Goal: Task Accomplishment & Management: Manage account settings

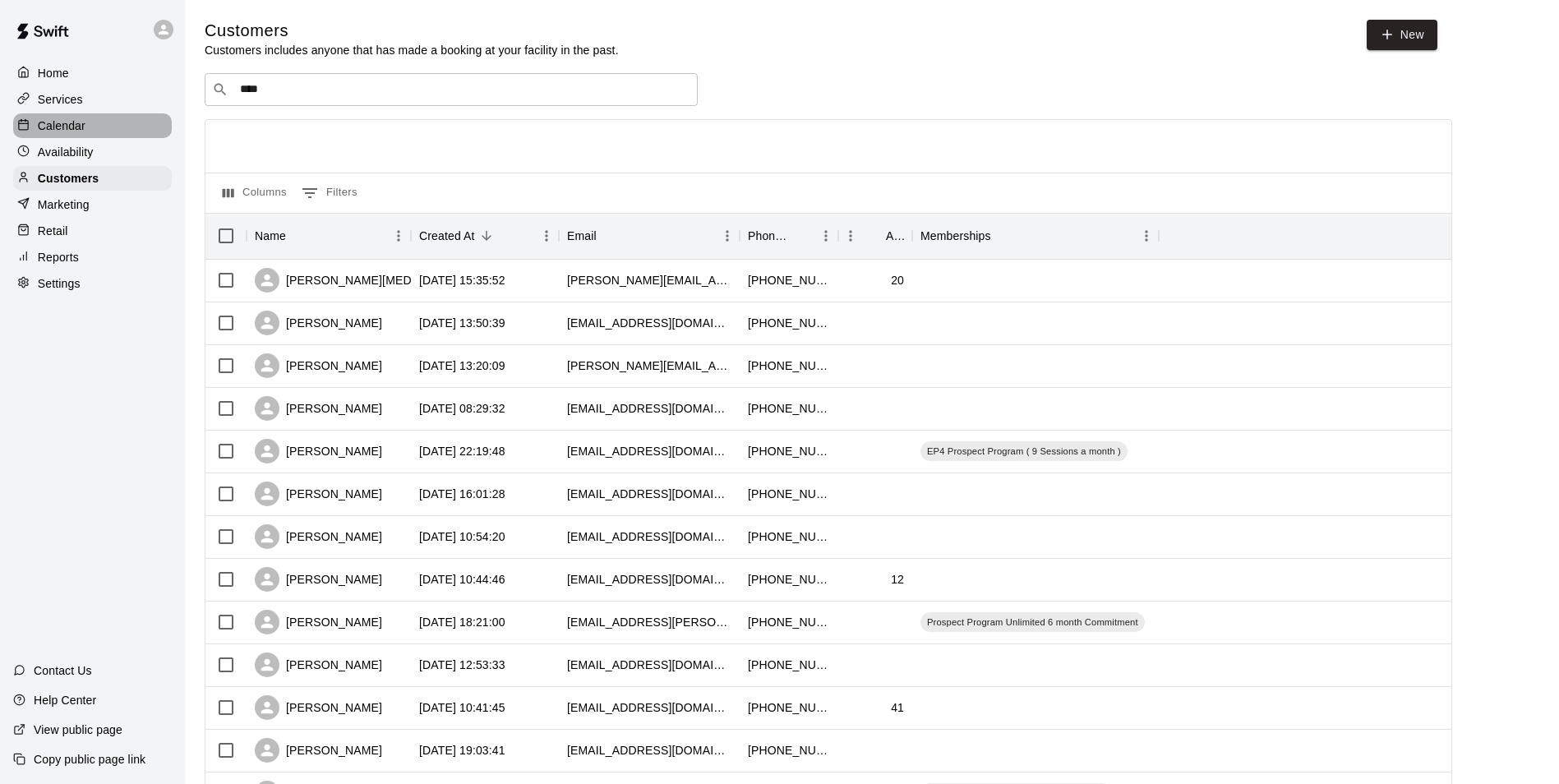
click at [52, 131] on p "Calendar" at bounding box center [61, 125] width 47 height 17
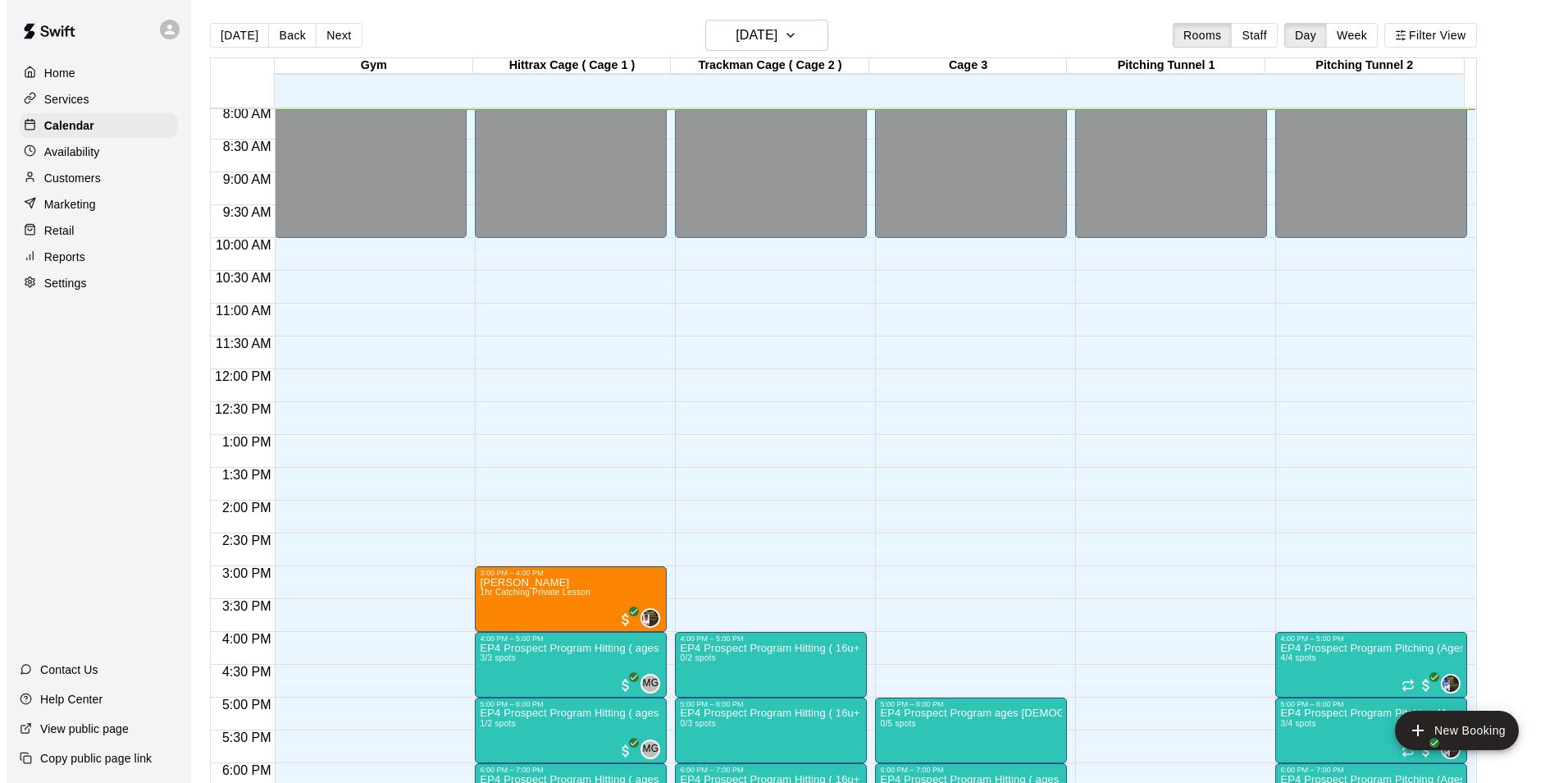
scroll to position [884, 0]
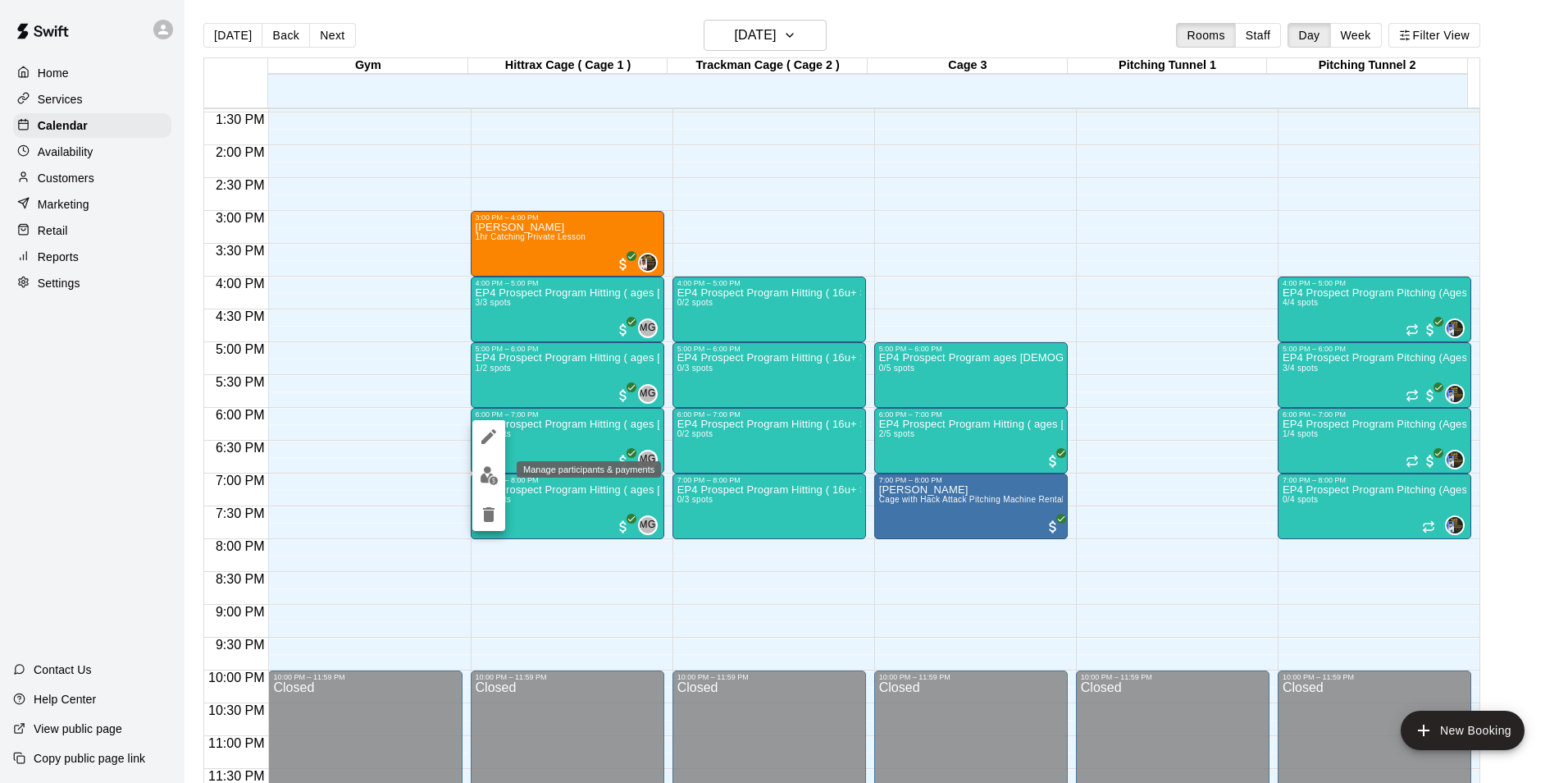
click at [489, 474] on img "edit" at bounding box center [489, 475] width 19 height 19
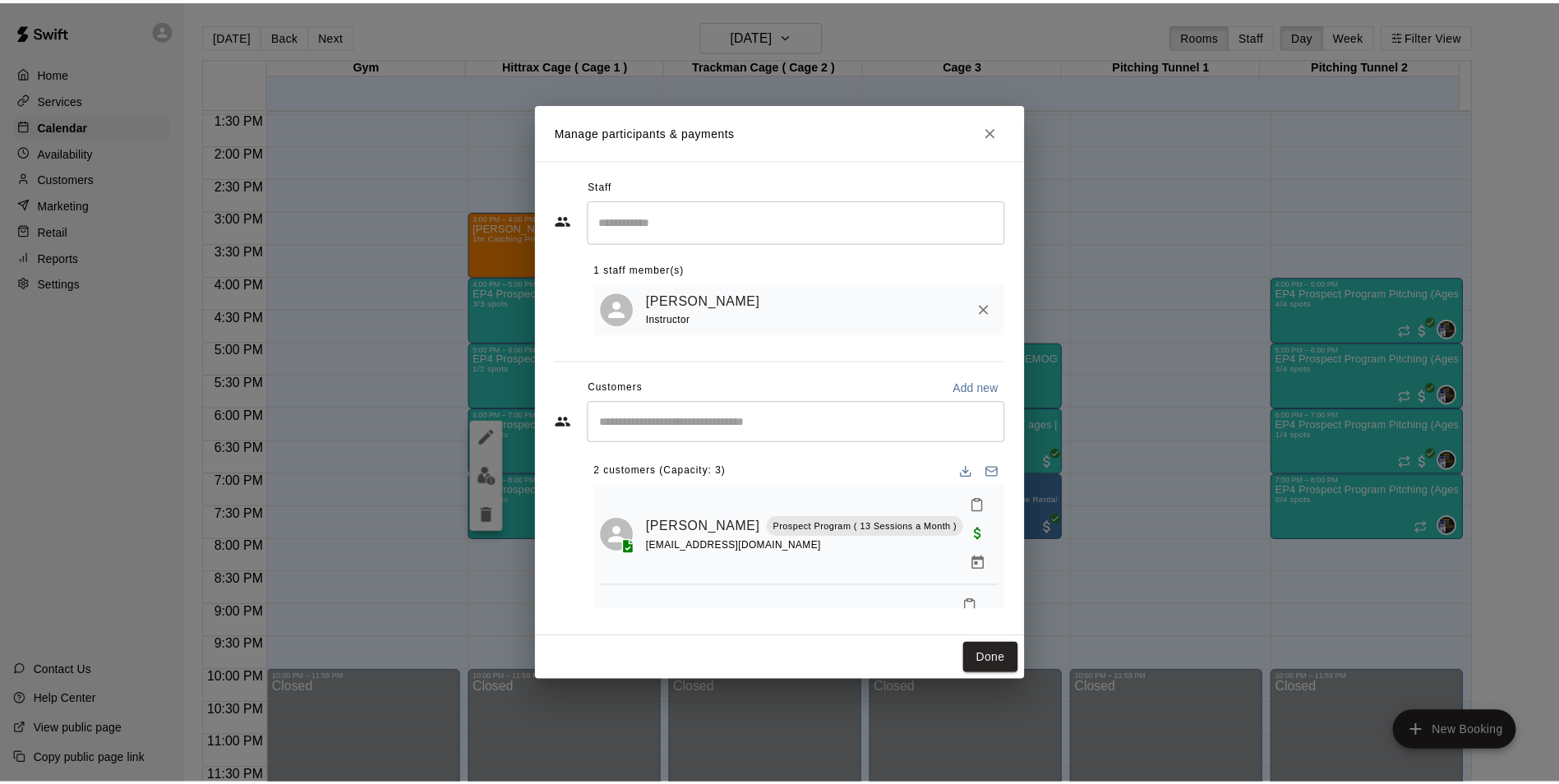
scroll to position [33, 0]
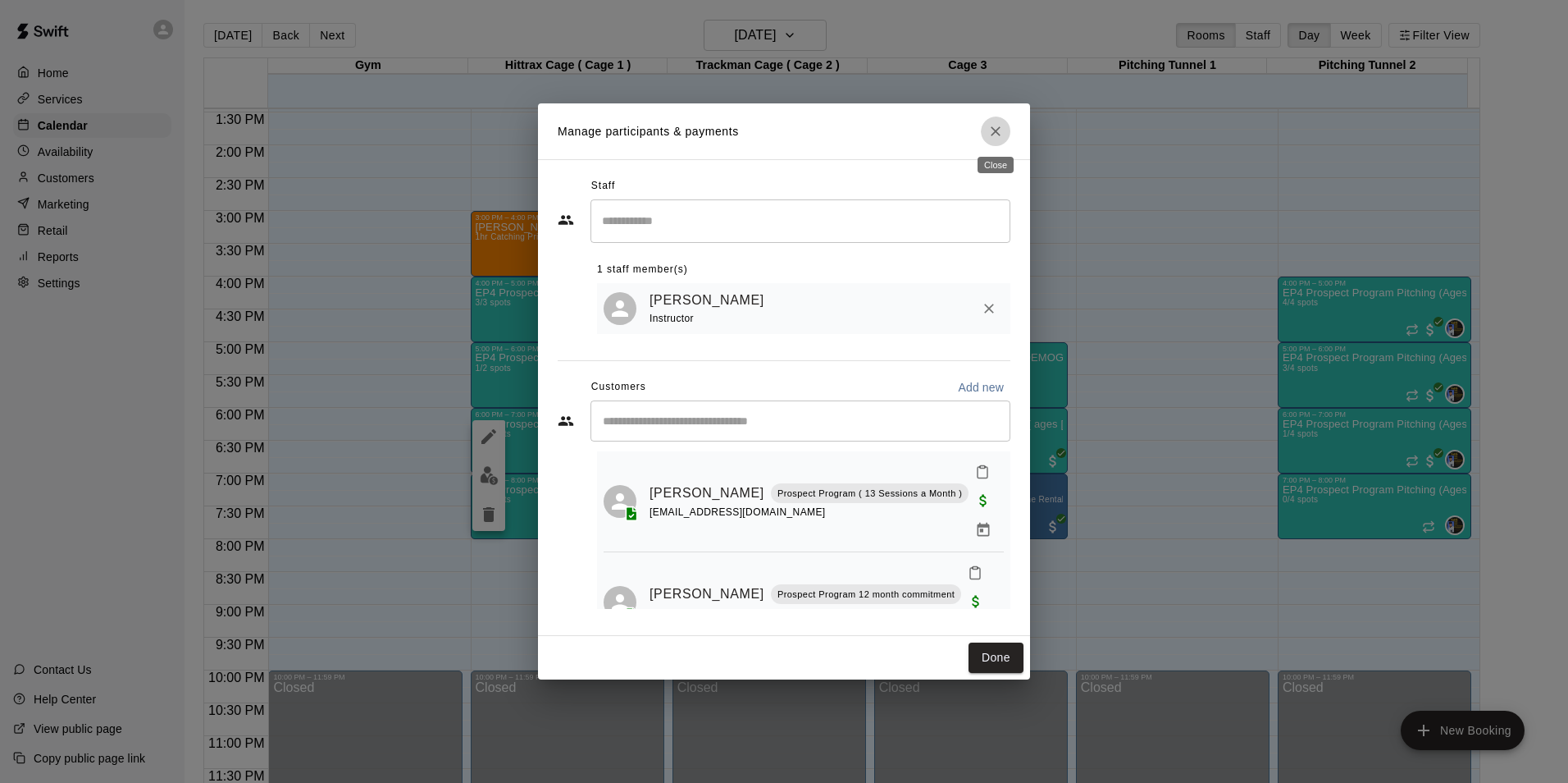
click at [996, 131] on icon "Close" at bounding box center [996, 131] width 17 height 17
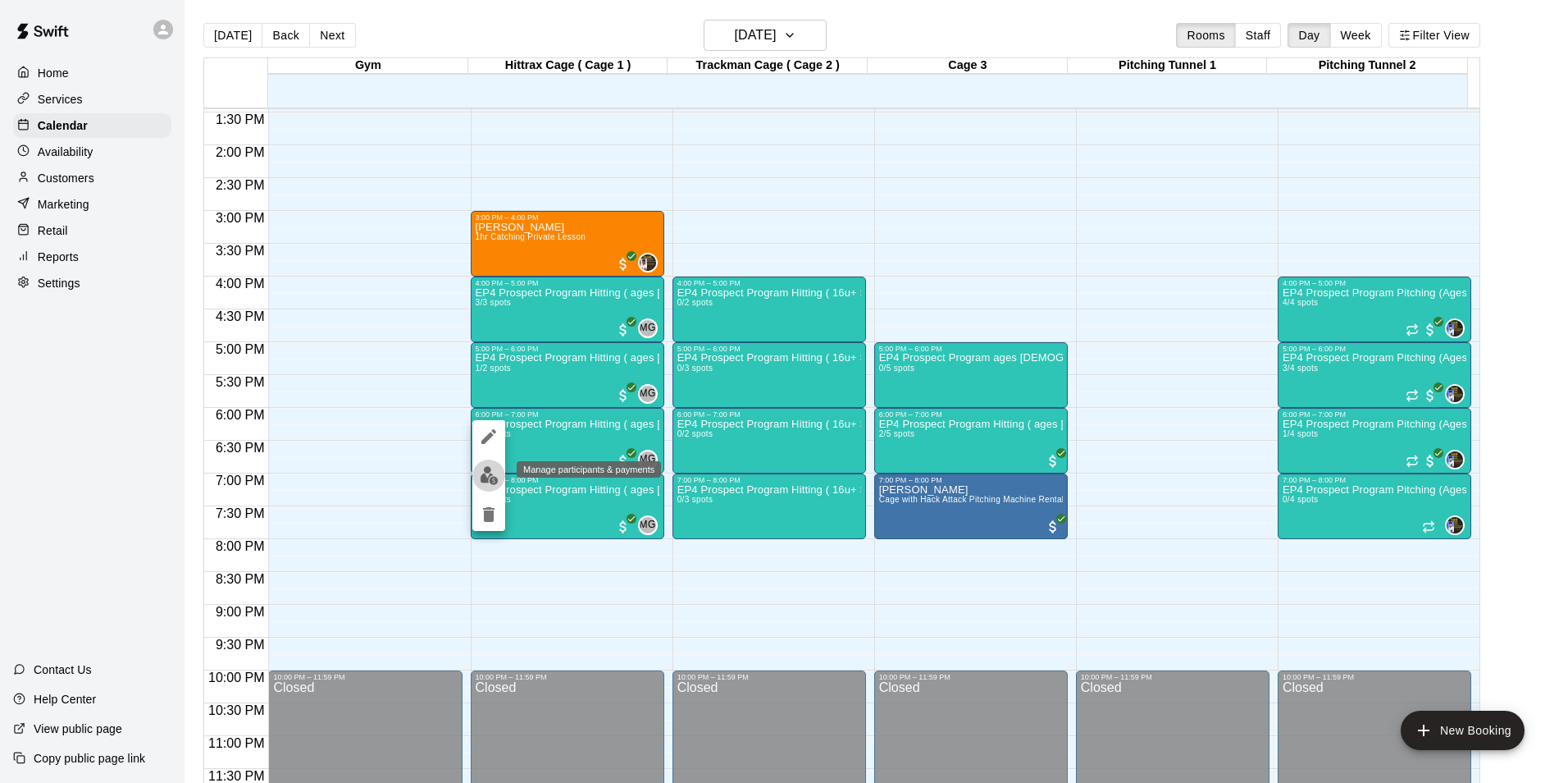
click at [483, 472] on img "edit" at bounding box center [489, 475] width 19 height 19
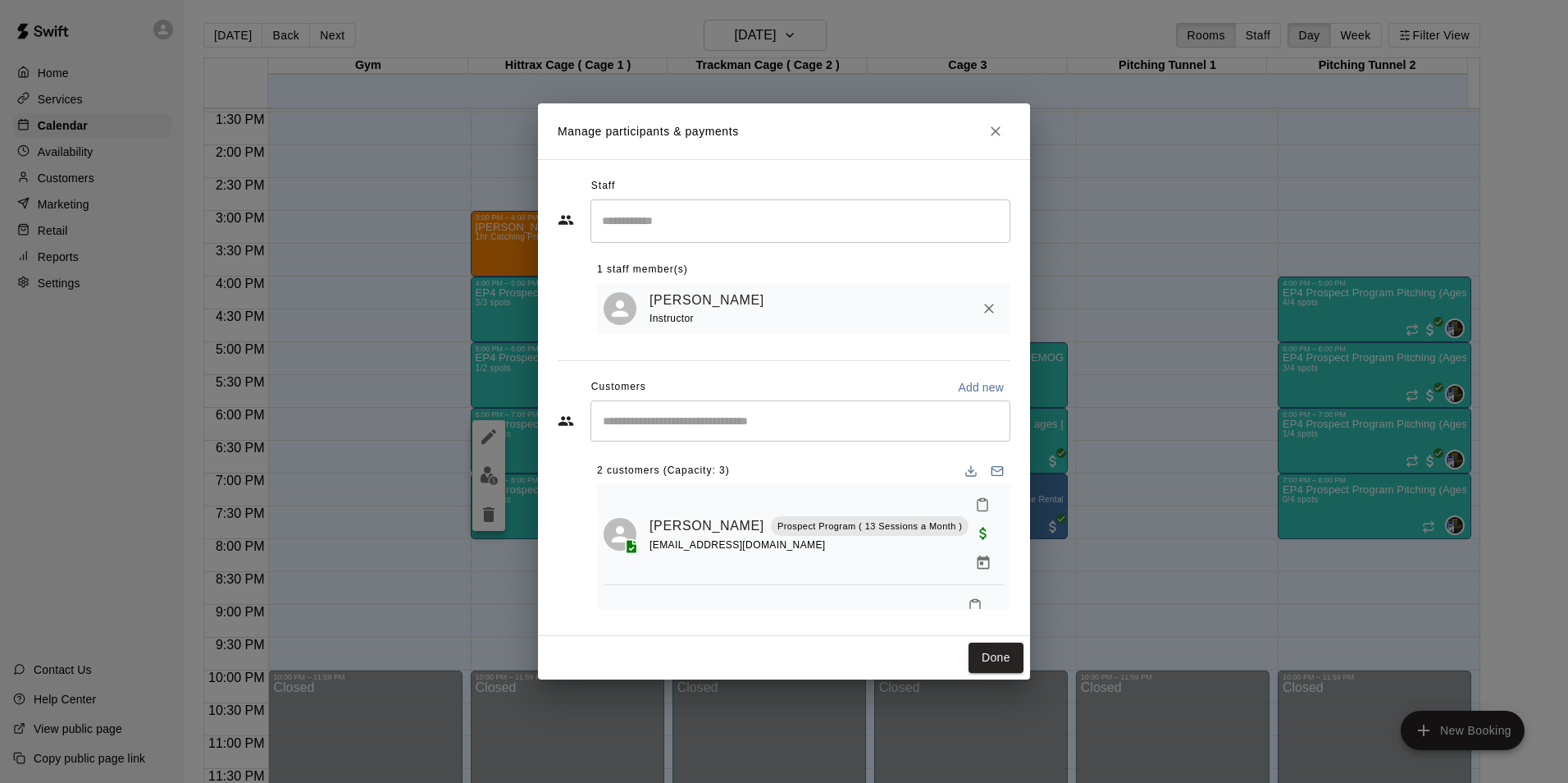
click at [624, 444] on div "​ 2 customers (Capacity: 3) [PERSON_NAME] Prospect Program ( 13 Sessions a Mont…" at bounding box center [784, 504] width 453 height 208
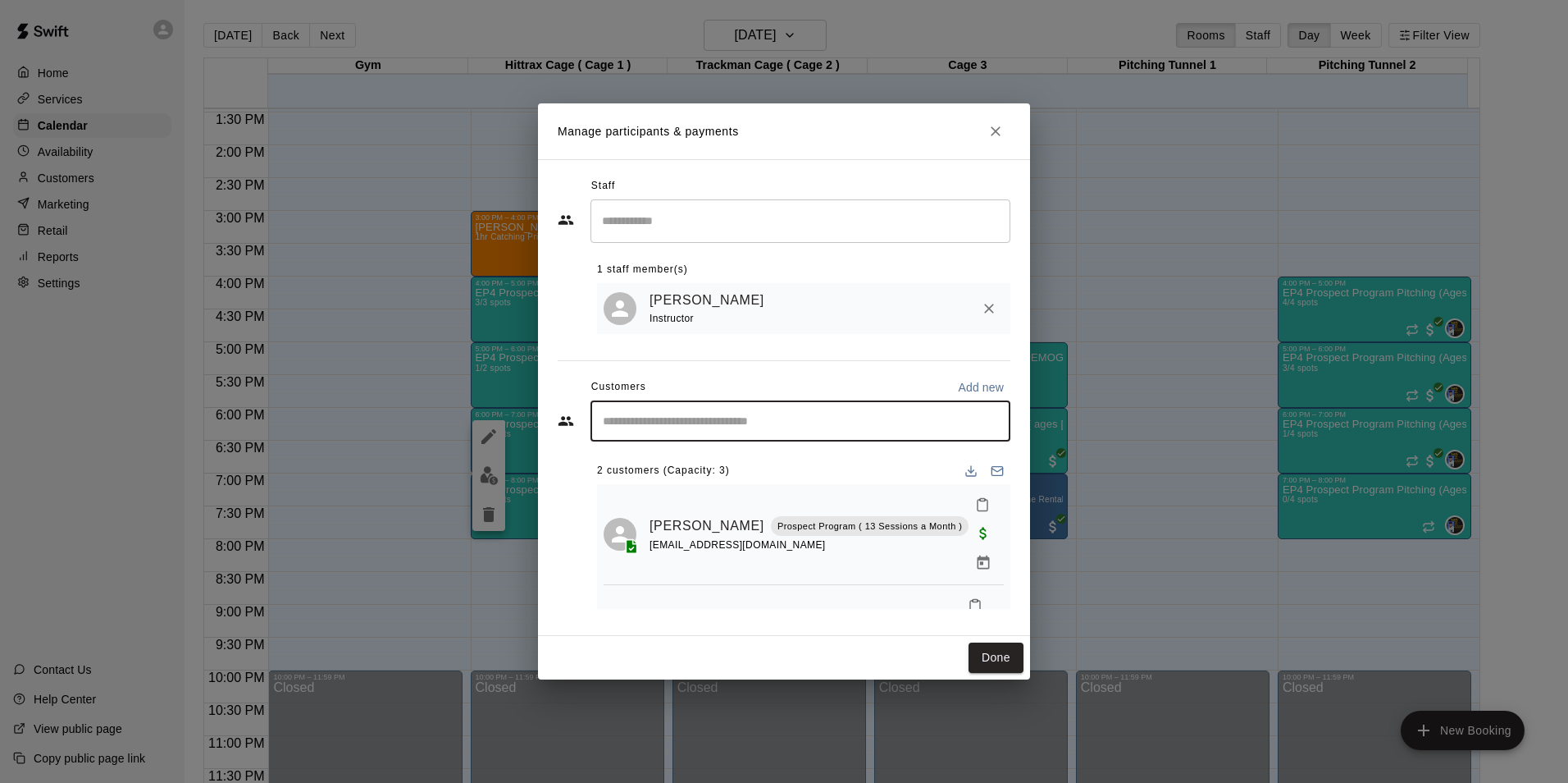
click at [624, 422] on input "Start typing to search customers..." at bounding box center [800, 421] width 405 height 17
type input "******"
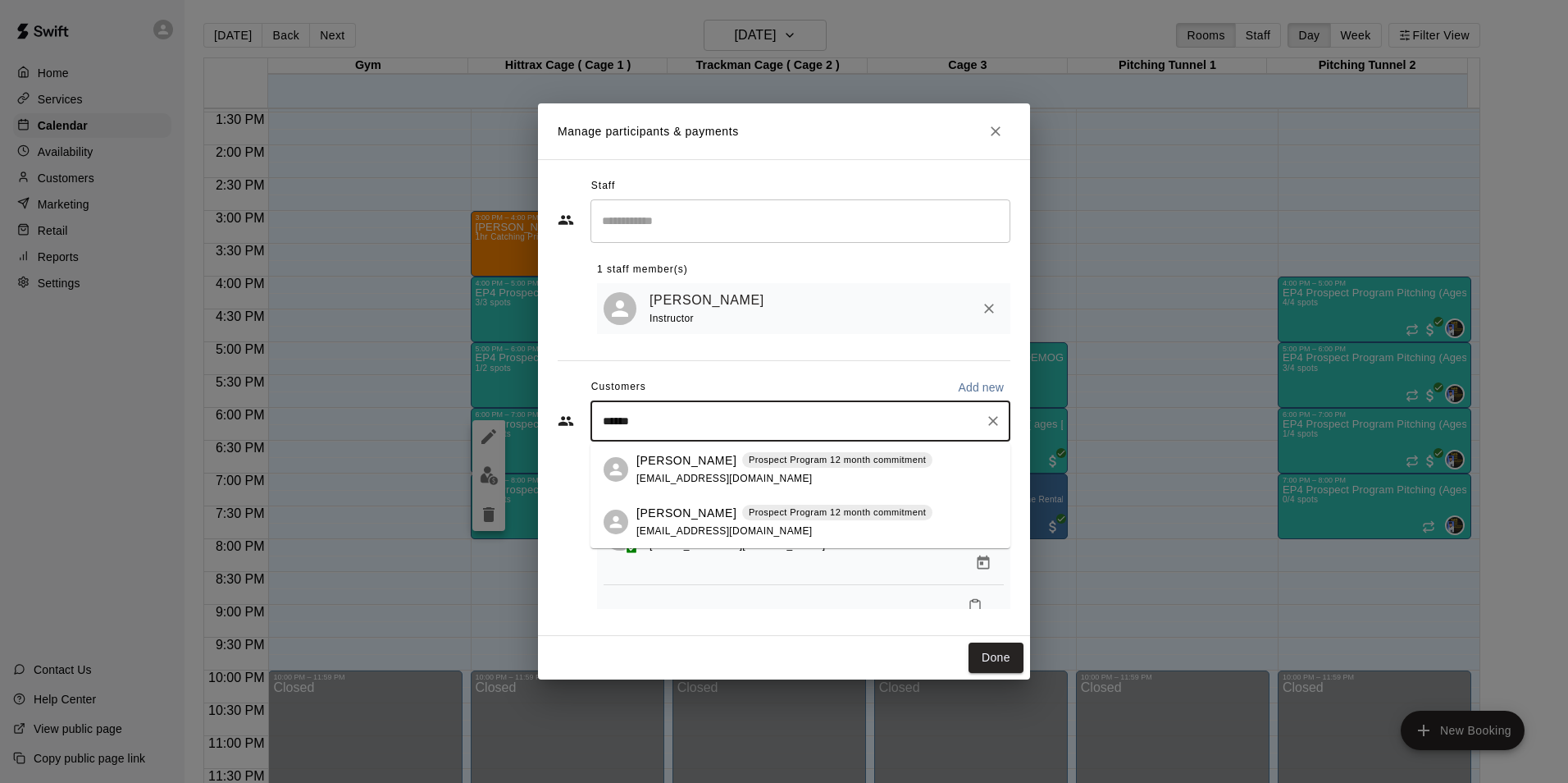
click at [695, 505] on p "[PERSON_NAME]" at bounding box center [687, 513] width 100 height 17
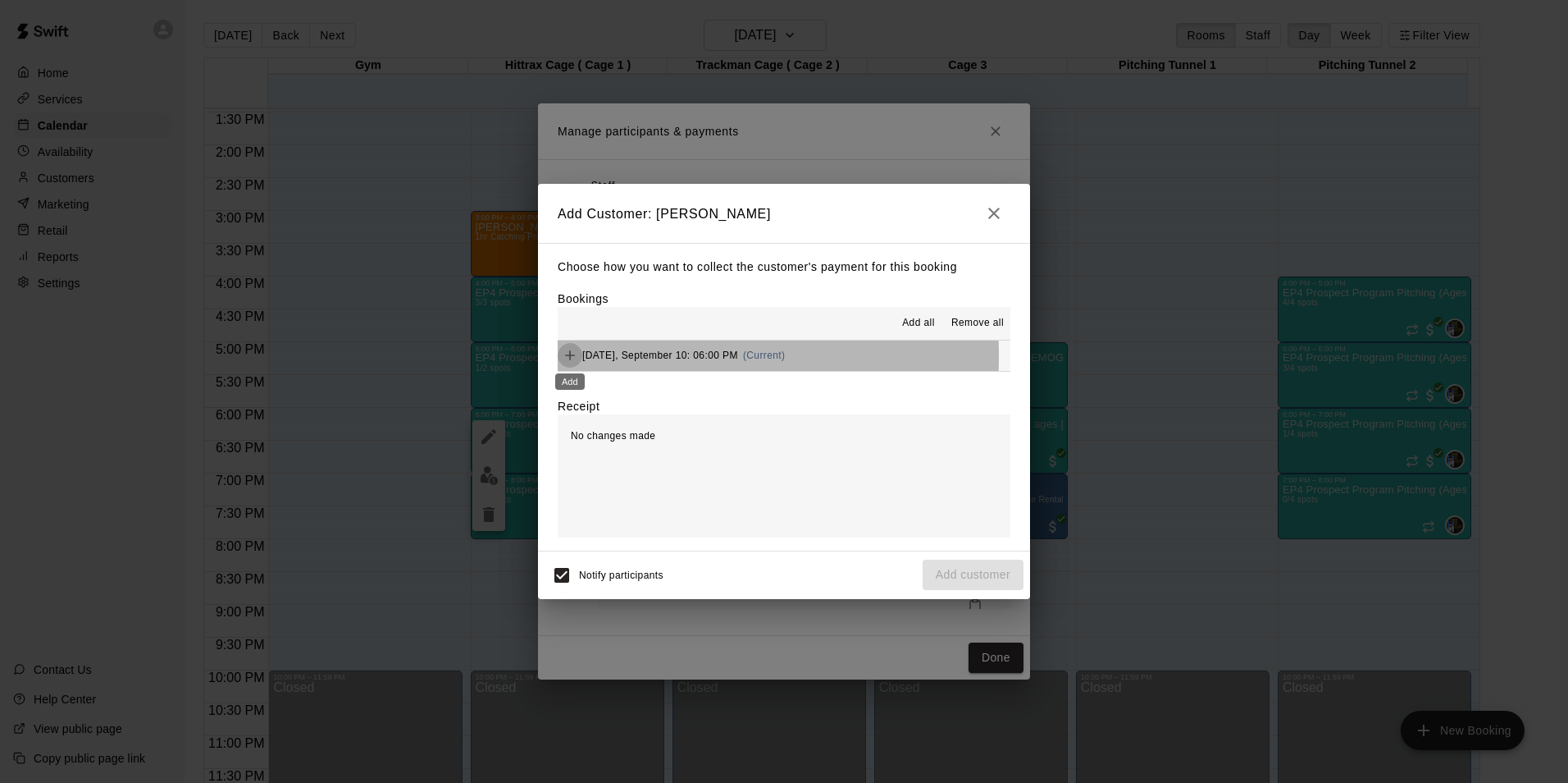
click at [572, 357] on icon "Add" at bounding box center [570, 355] width 17 height 17
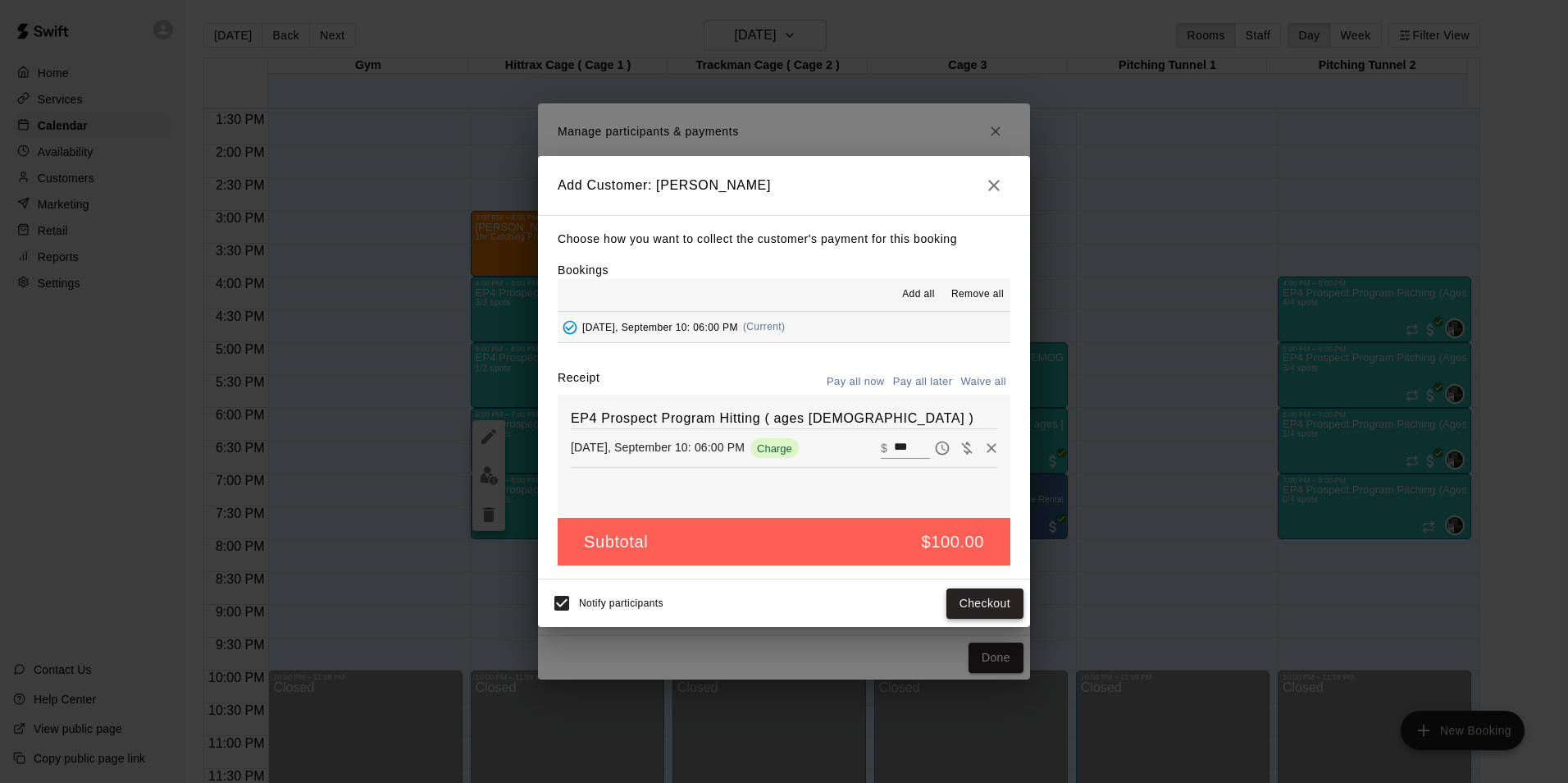
click at [992, 595] on button "Checkout" at bounding box center [984, 603] width 77 height 31
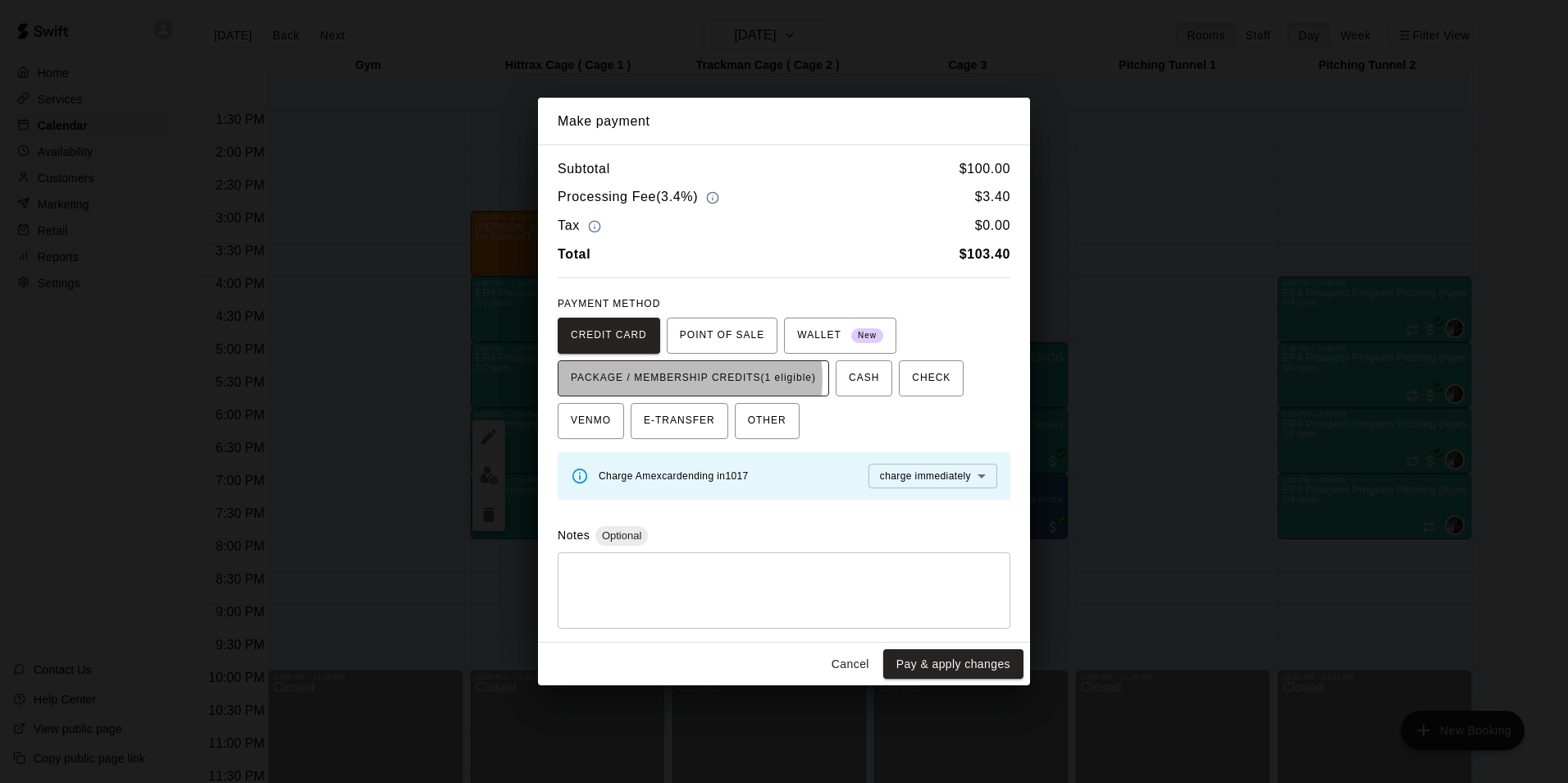
click at [680, 378] on span "PACKAGE / MEMBERSHIP CREDITS (1 eligible)" at bounding box center [693, 378] width 245 height 27
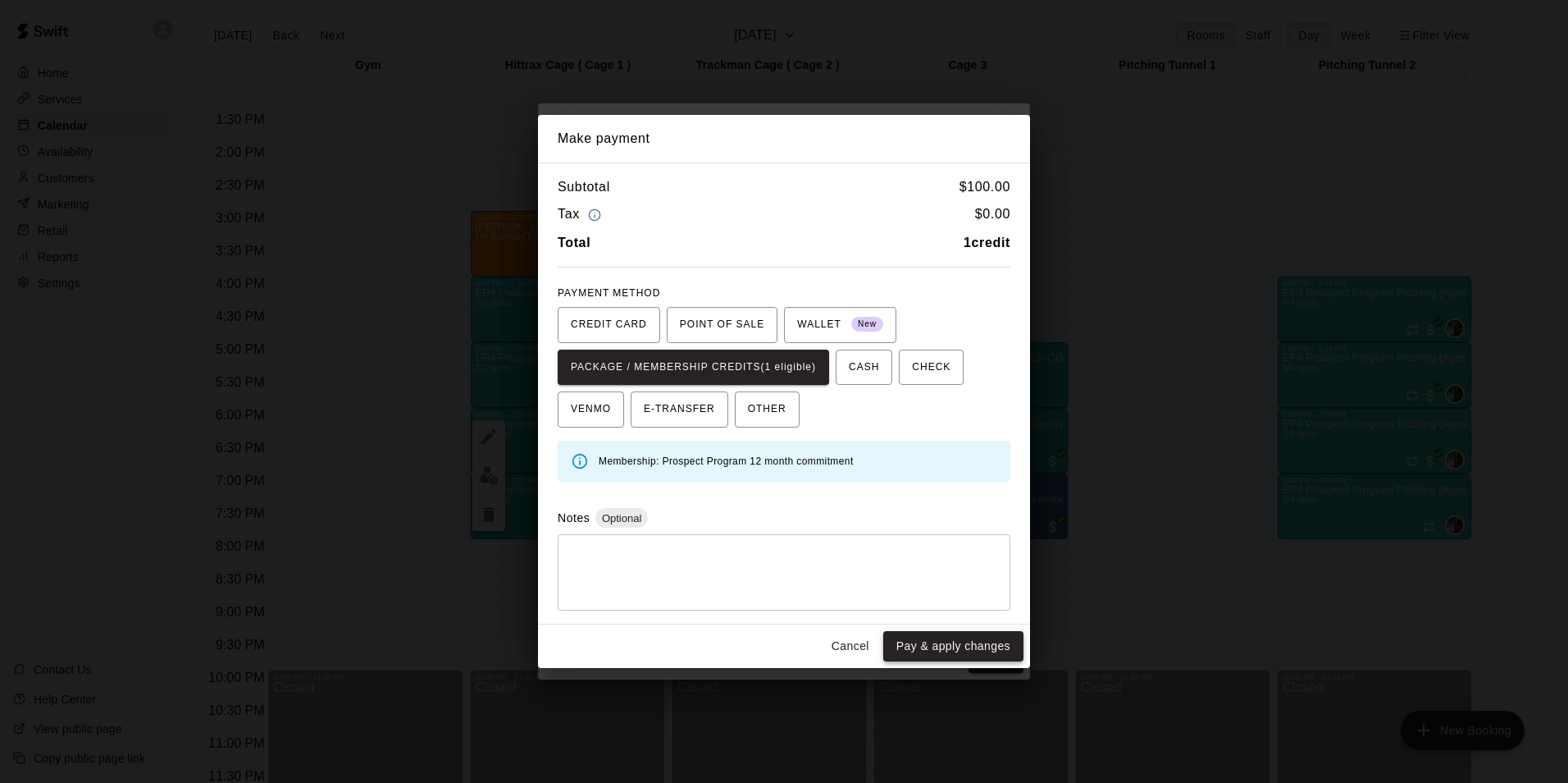
click at [995, 651] on button "Pay & apply changes" at bounding box center [953, 646] width 140 height 31
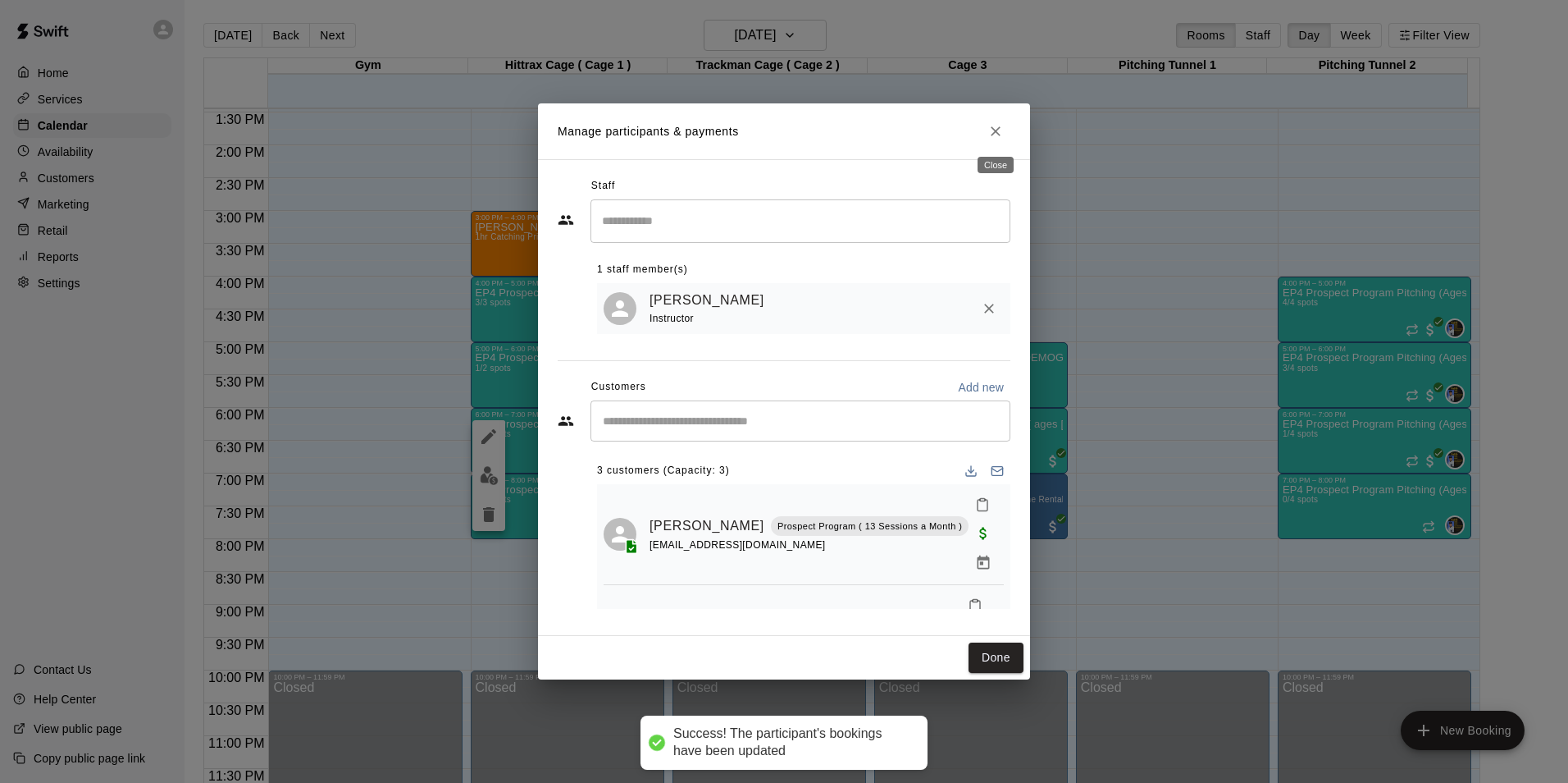
click at [996, 126] on icon "Close" at bounding box center [996, 131] width 17 height 17
